Goal: Information Seeking & Learning: Learn about a topic

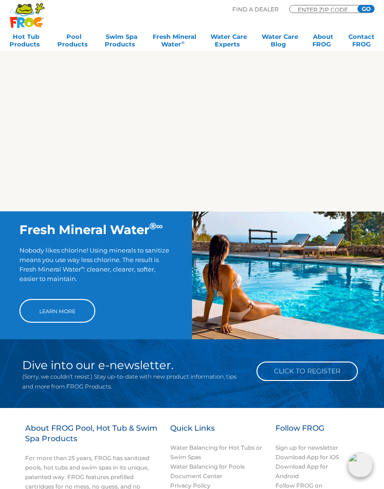
scroll to position [451, 0]
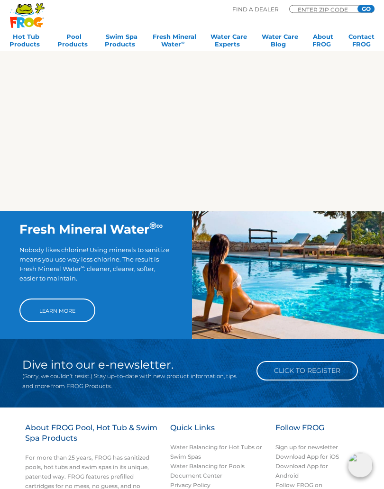
click at [64, 322] on link "Learn More" at bounding box center [57, 311] width 76 height 24
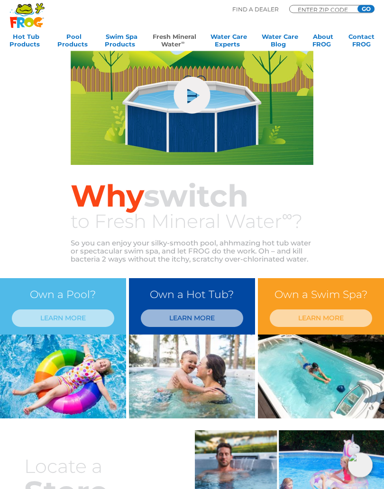
scroll to position [86, 0]
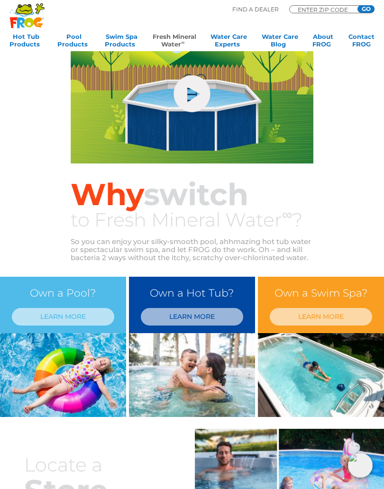
click at [193, 322] on link "LEARN MORE" at bounding box center [192, 317] width 102 height 18
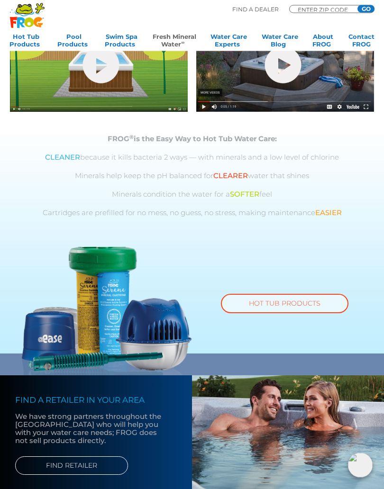
scroll to position [338, 0]
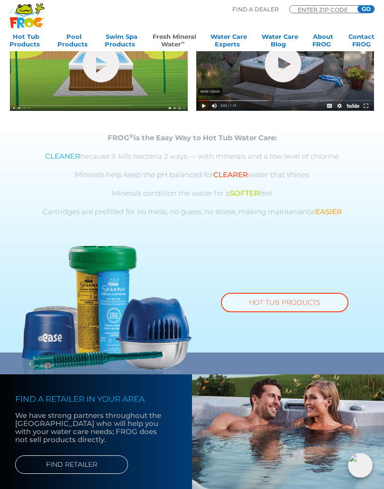
click at [281, 304] on link "HOT TUB PRODUCTS" at bounding box center [285, 302] width 128 height 19
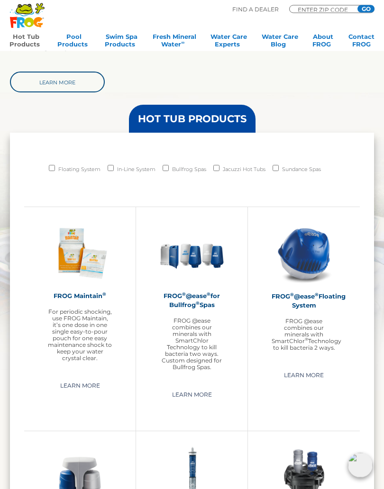
scroll to position [571, 0]
click at [308, 383] on link "Learn More" at bounding box center [304, 375] width 62 height 15
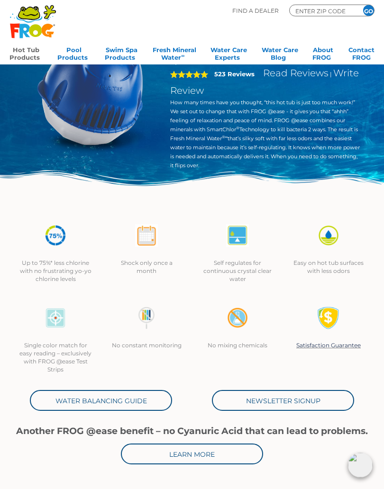
scroll to position [48, 0]
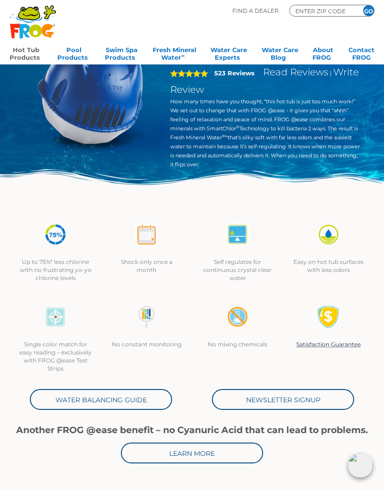
click at [152, 252] on div at bounding box center [146, 240] width 72 height 35
click at [148, 239] on img at bounding box center [146, 234] width 23 height 23
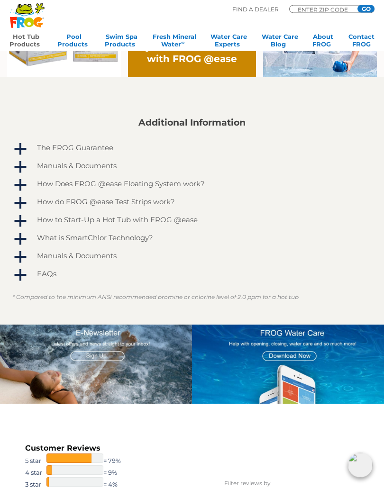
scroll to position [567, 0]
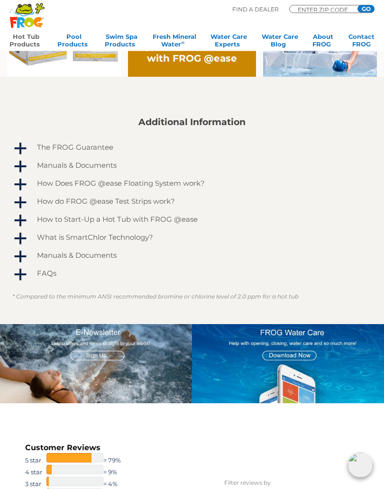
click at [100, 185] on h4 "How Does FROG @ease Floating System work?" at bounding box center [121, 184] width 168 height 8
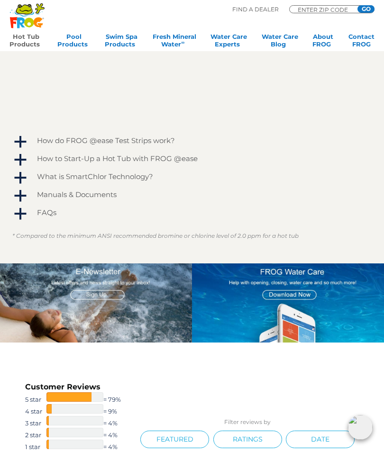
scroll to position [855, 0]
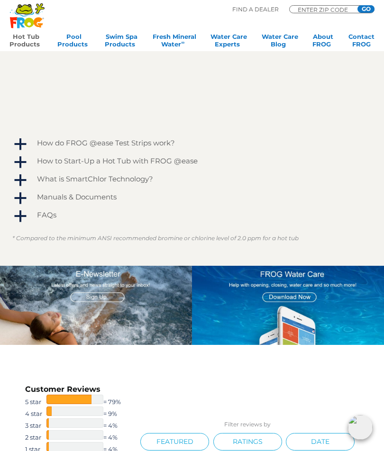
click at [290, 301] on img at bounding box center [288, 306] width 192 height 80
click at [292, 297] on img at bounding box center [288, 306] width 192 height 80
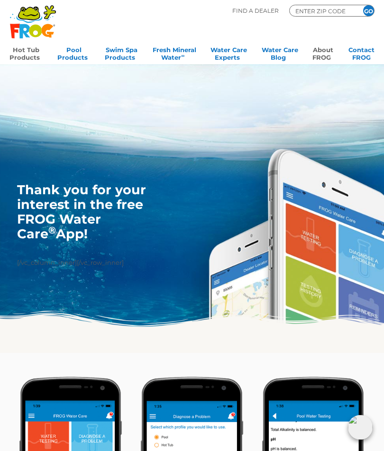
click at [24, 55] on link "Hot Tub Products" at bounding box center [25, 52] width 33 height 19
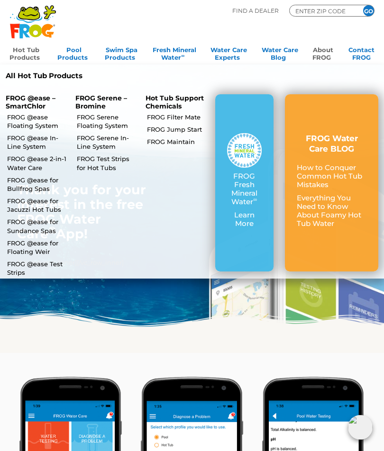
click at [46, 121] on link "FROG @ease Floating System" at bounding box center [37, 121] width 60 height 17
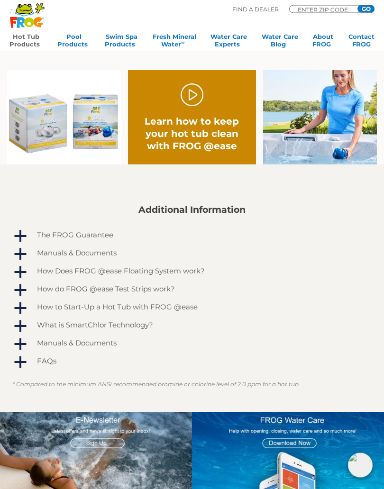
scroll to position [479, 0]
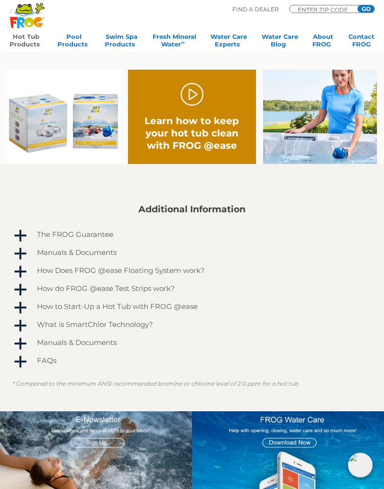
click at [96, 115] on img at bounding box center [64, 117] width 114 height 94
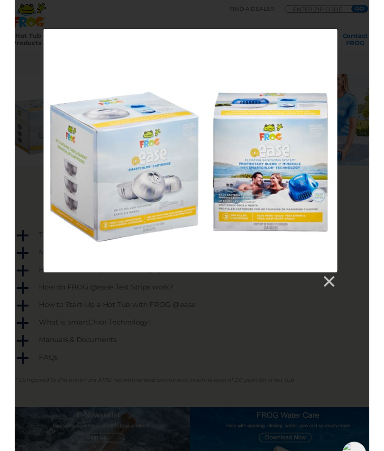
scroll to position [471, 0]
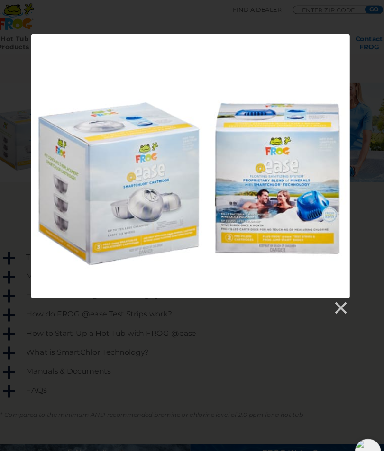
click at [327, 289] on link at bounding box center [334, 292] width 14 height 14
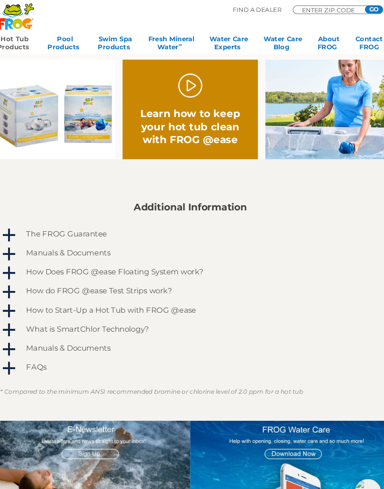
scroll to position [503, 0]
